Goal: Go to known website: Go to known website

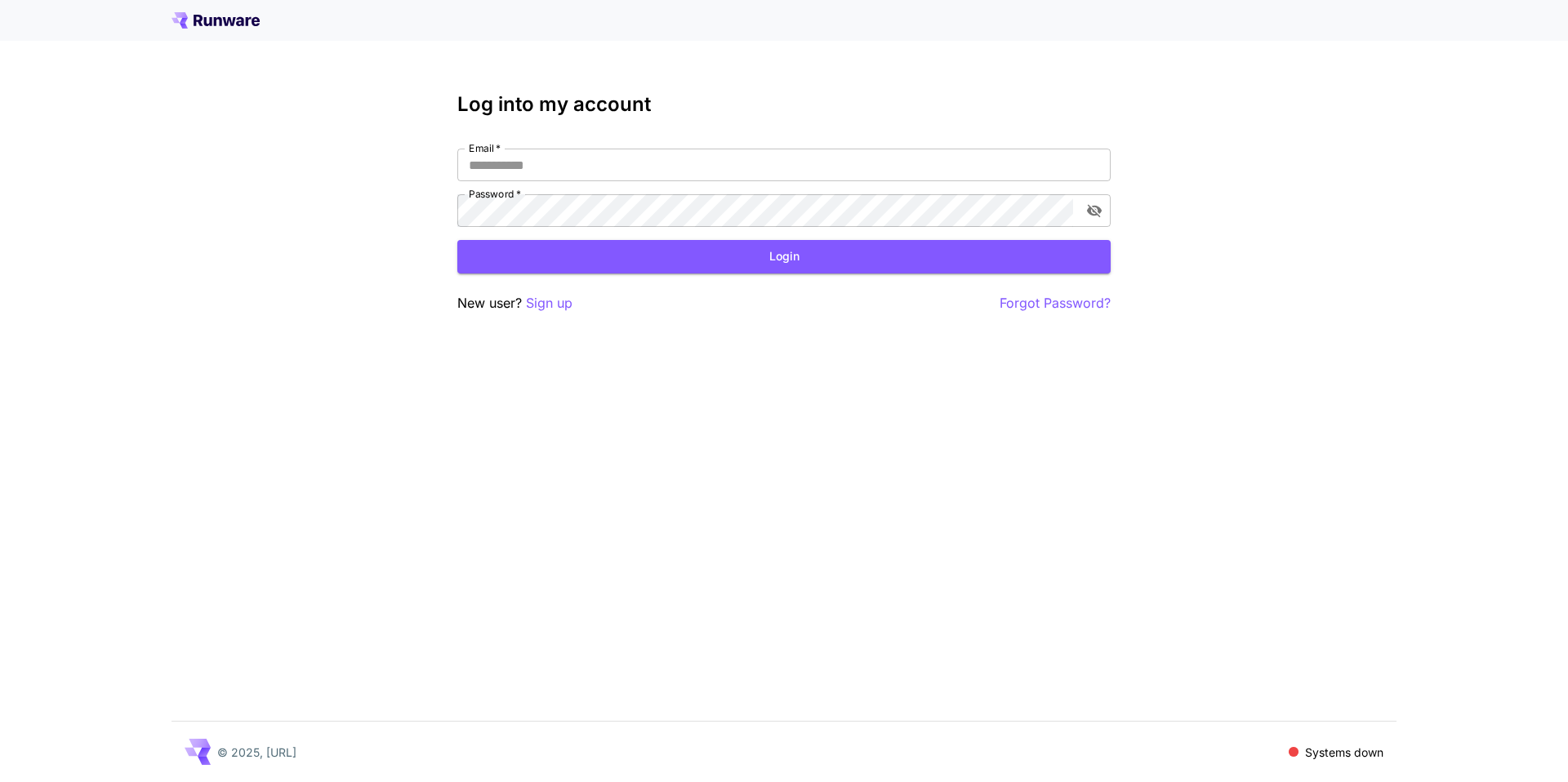
click at [206, 8] on div at bounding box center [784, 20] width 1568 height 41
click at [206, 14] on icon at bounding box center [216, 20] width 88 height 17
click at [214, 22] on icon at bounding box center [217, 22] width 8 height 9
